Goal: Transaction & Acquisition: Register for event/course

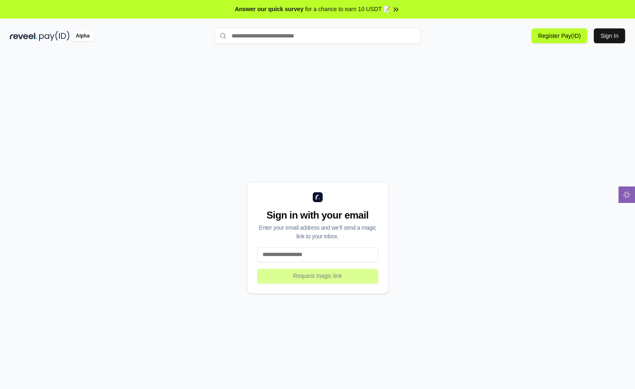
drag, startPoint x: 308, startPoint y: 252, endPoint x: 308, endPoint y: 258, distance: 5.4
click at [309, 254] on input at bounding box center [317, 255] width 121 height 15
type input "**********"
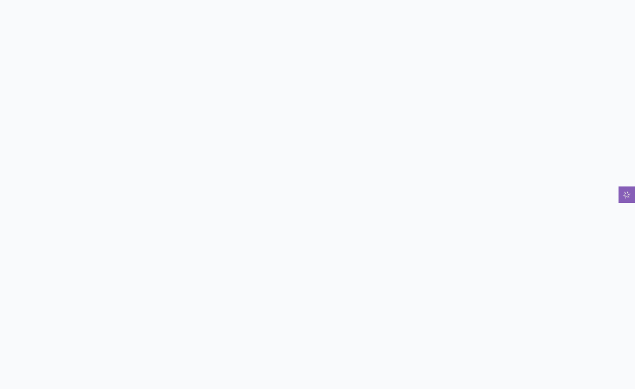
click at [296, 164] on body at bounding box center [317, 194] width 635 height 389
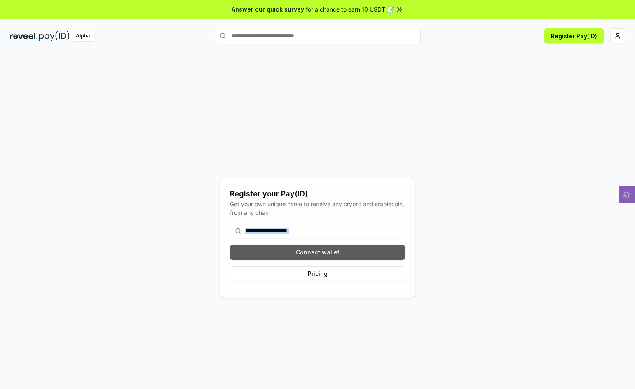
drag, startPoint x: 288, startPoint y: 241, endPoint x: 291, endPoint y: 245, distance: 5.9
click at [288, 246] on div "Connect wallet Pricing" at bounding box center [317, 252] width 175 height 71
click at [312, 230] on input at bounding box center [317, 231] width 175 height 15
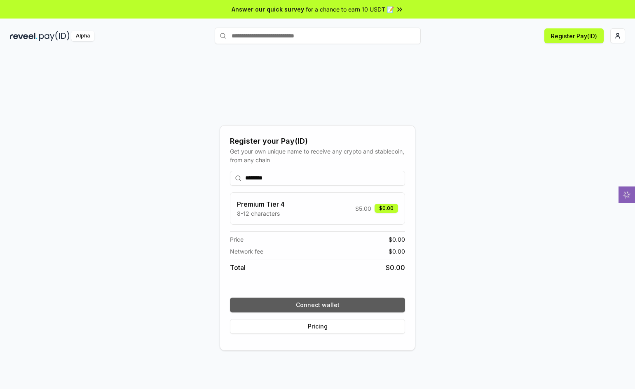
type input "********"
click at [328, 307] on button "Connect wallet" at bounding box center [317, 305] width 175 height 15
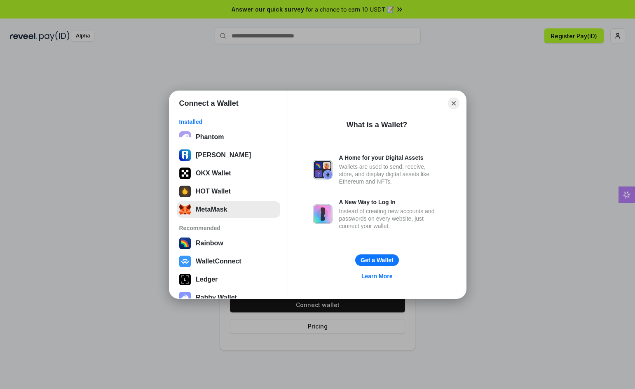
click at [220, 205] on button "MetaMask" at bounding box center [228, 209] width 103 height 16
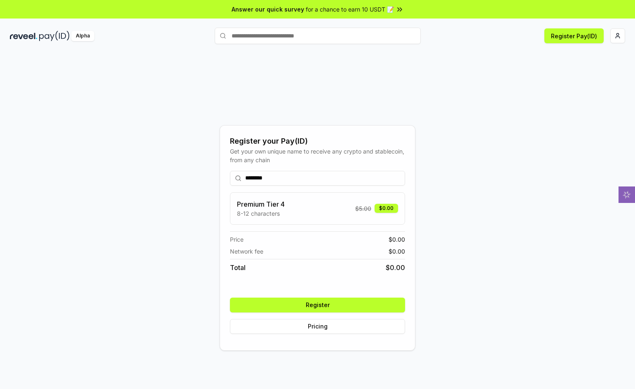
click at [376, 305] on button "Register" at bounding box center [317, 305] width 175 height 15
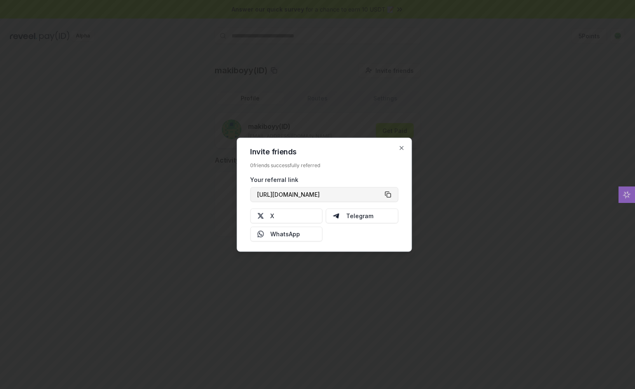
click at [391, 192] on button "https://reveel.id/refer/makiboyy" at bounding box center [324, 194] width 148 height 15
click at [310, 221] on button "X" at bounding box center [286, 216] width 73 height 15
